Goal: Task Accomplishment & Management: Complete application form

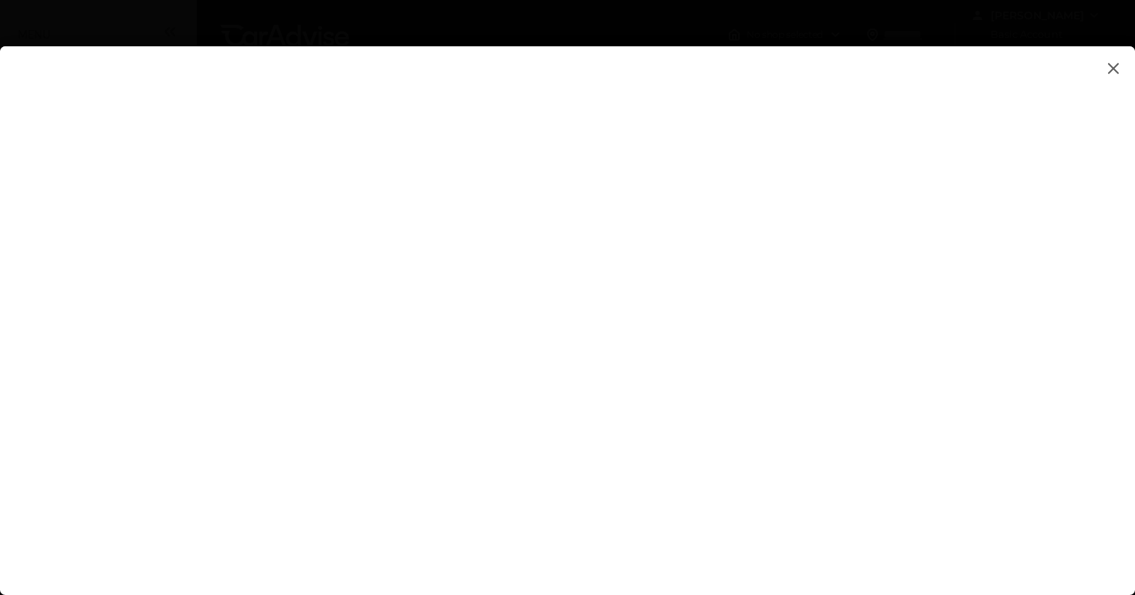
click at [952, 232] on flutter-view at bounding box center [567, 305] width 1135 height 518
click at [974, 217] on flutter-view at bounding box center [567, 305] width 1135 height 518
click at [980, 208] on flutter-view at bounding box center [567, 305] width 1135 height 518
click at [980, 353] on flutter-view at bounding box center [567, 305] width 1135 height 518
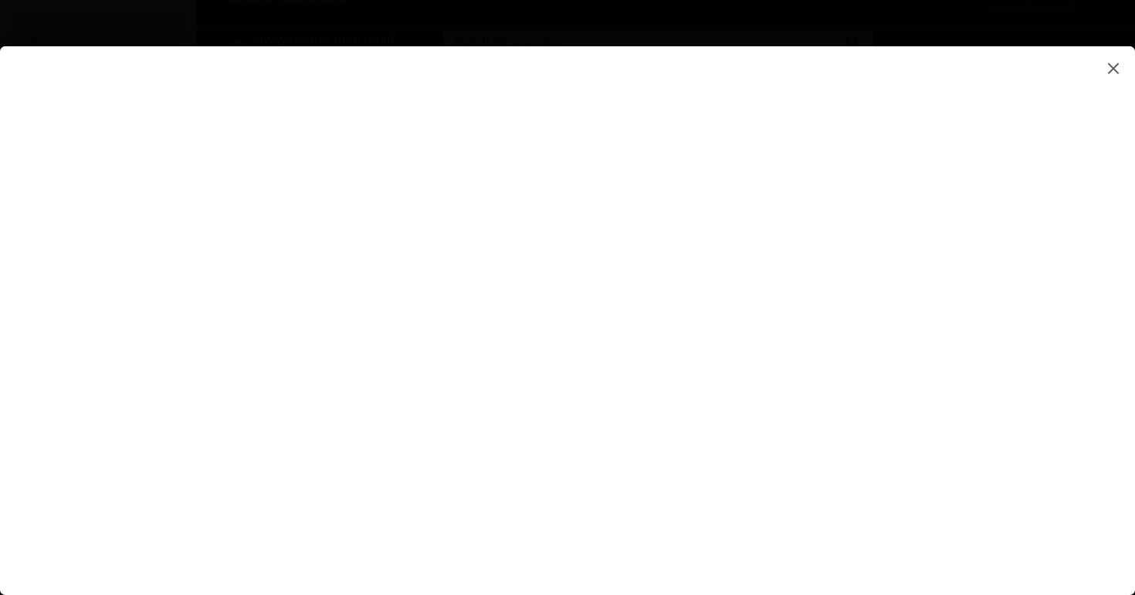
click at [785, 412] on flutter-view at bounding box center [567, 305] width 1135 height 518
type input "**********"
click at [983, 367] on flutter-view at bounding box center [567, 305] width 1135 height 518
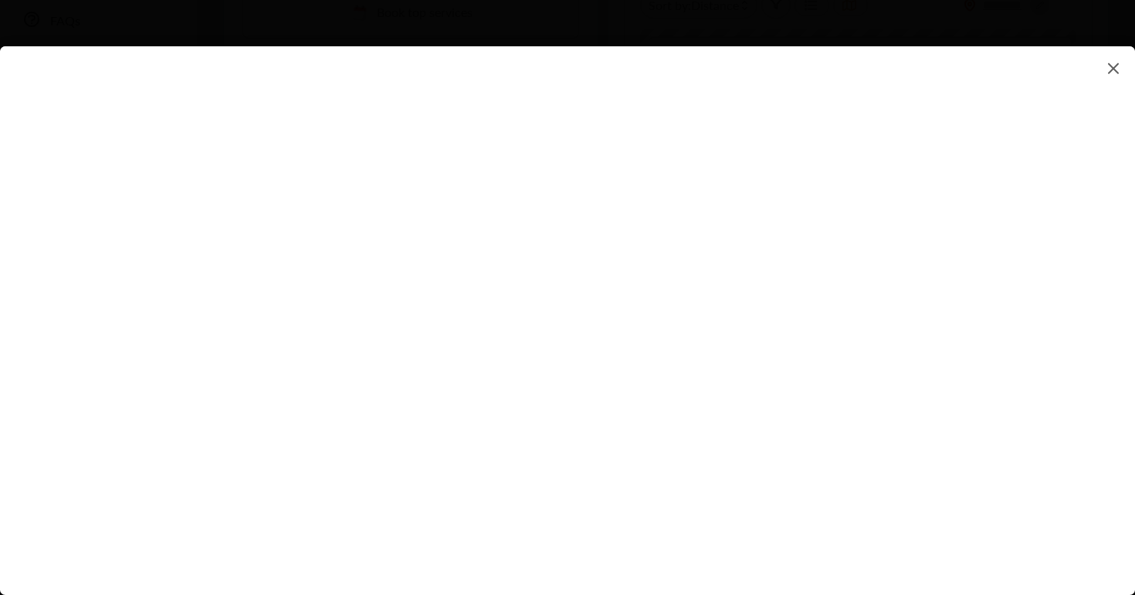
click at [797, 421] on flutter-view at bounding box center [567, 305] width 1135 height 518
click at [981, 419] on flutter-view at bounding box center [567, 305] width 1135 height 518
click at [781, 270] on flutter-view at bounding box center [567, 305] width 1135 height 518
type input "*********"
click at [723, 356] on flutter-view "*********" at bounding box center [567, 305] width 1135 height 518
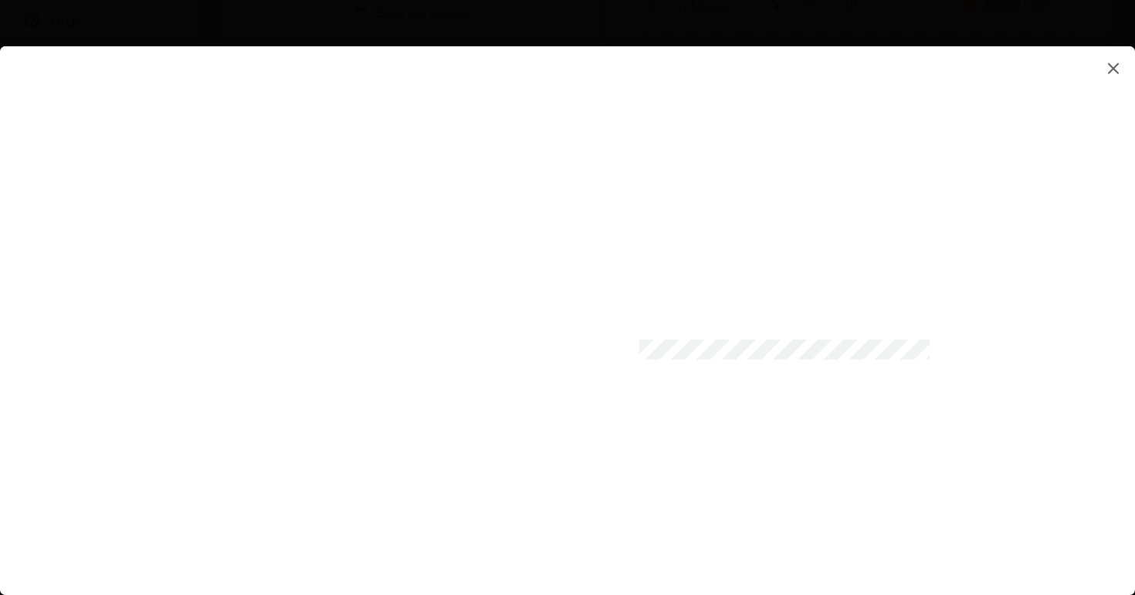
click at [806, 435] on flutter-view at bounding box center [567, 305] width 1135 height 518
click at [628, 469] on flutter-view at bounding box center [567, 305] width 1135 height 518
click at [771, 464] on flutter-view at bounding box center [567, 305] width 1135 height 518
click at [744, 519] on flutter-view at bounding box center [567, 305] width 1135 height 518
